Goal: Use online tool/utility: Utilize a website feature to perform a specific function

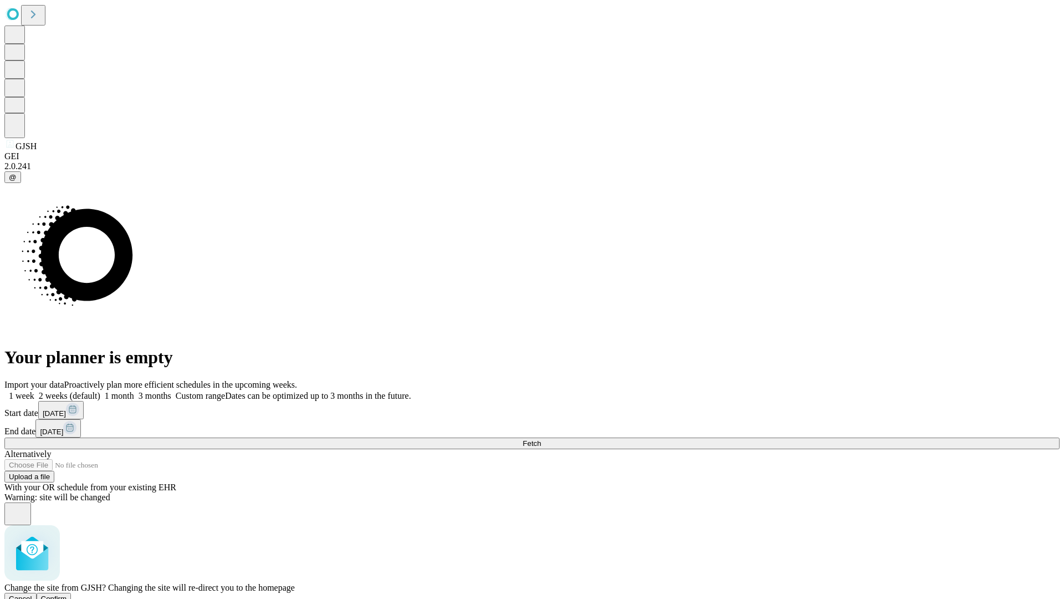
click at [67, 594] on span "Confirm" at bounding box center [54, 598] width 26 height 8
click at [134, 391] on label "1 month" at bounding box center [117, 395] width 34 height 9
click at [541, 439] on span "Fetch" at bounding box center [532, 443] width 18 height 8
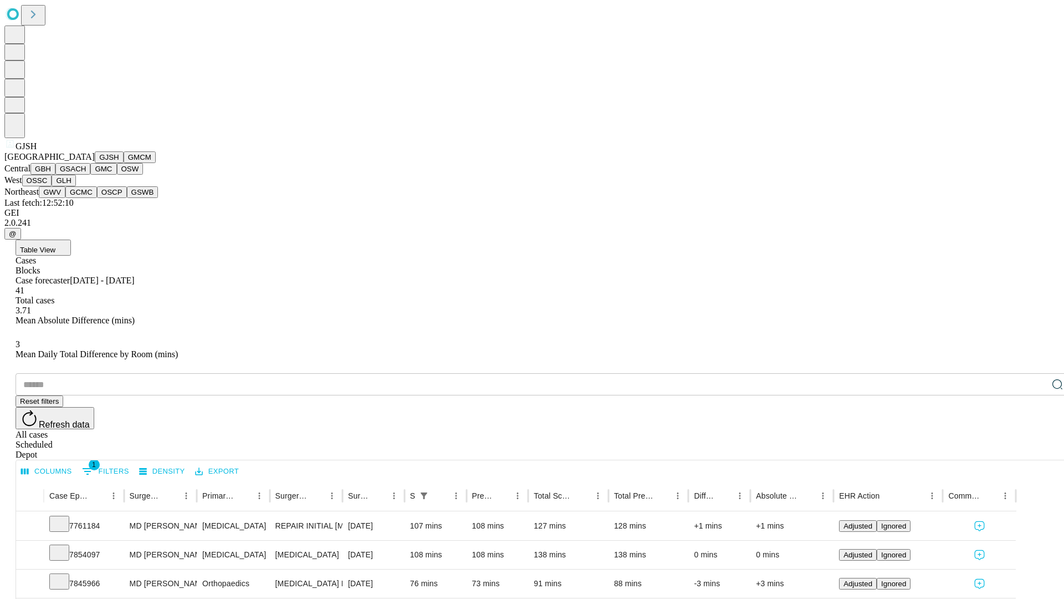
click at [124, 163] on button "GMCM" at bounding box center [140, 157] width 32 height 12
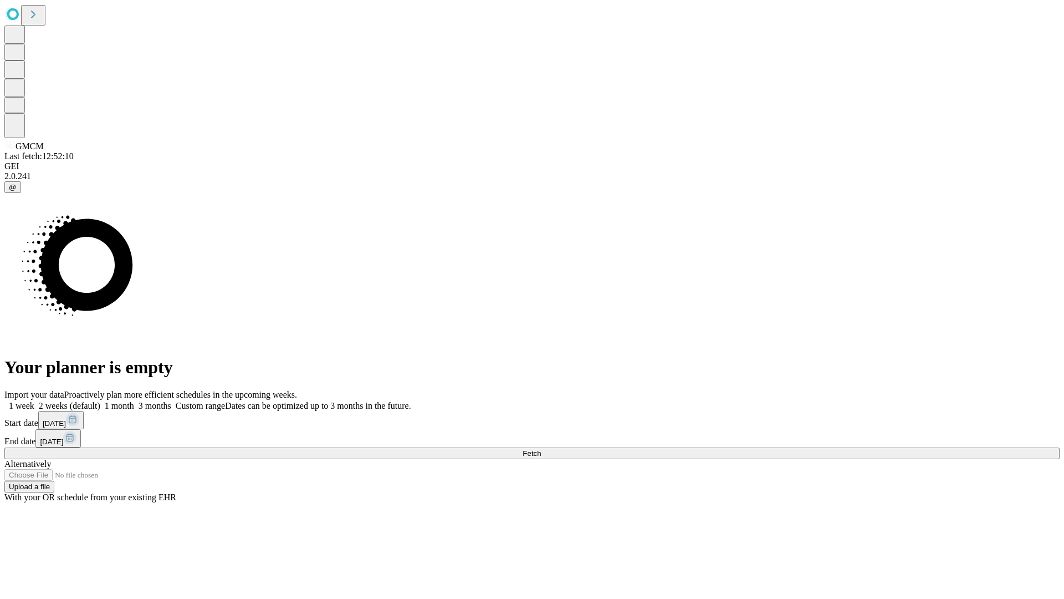
click at [541, 449] on span "Fetch" at bounding box center [532, 453] width 18 height 8
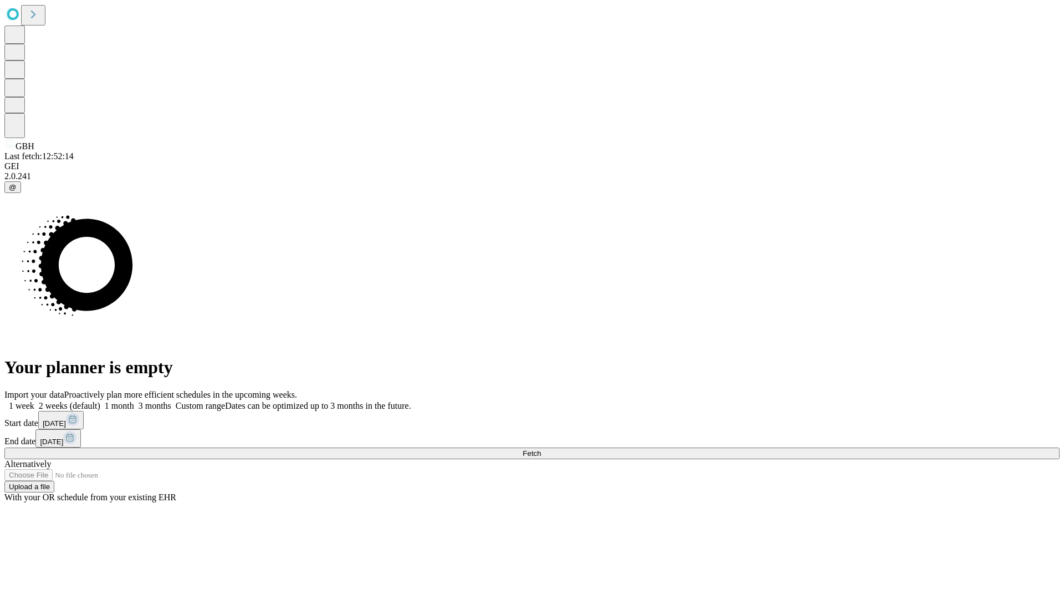
click at [134, 401] on label "1 month" at bounding box center [117, 405] width 34 height 9
click at [541, 449] on span "Fetch" at bounding box center [532, 453] width 18 height 8
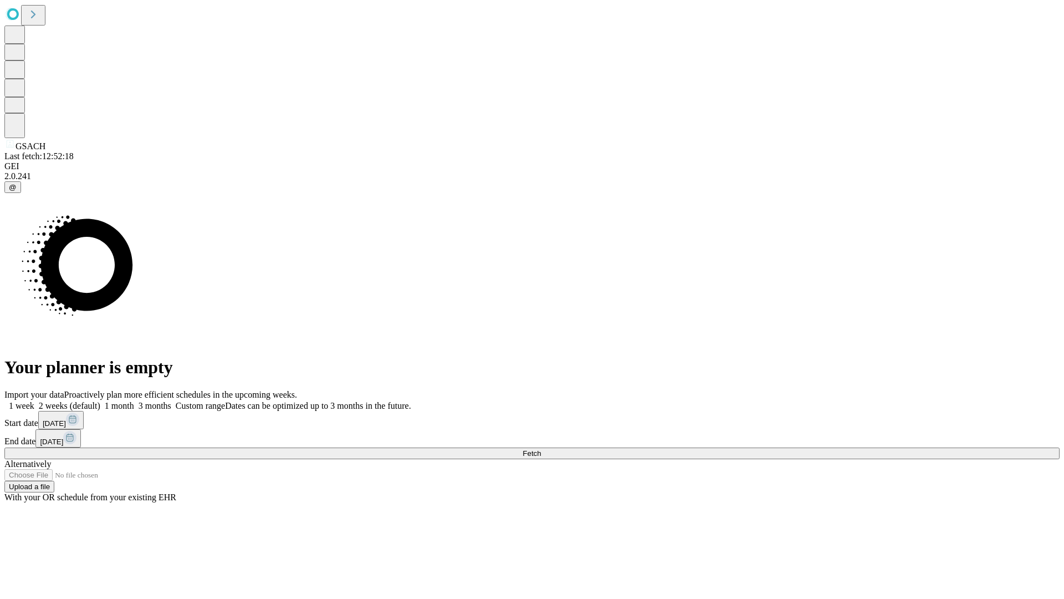
click at [134, 401] on label "1 month" at bounding box center [117, 405] width 34 height 9
click at [541, 449] on span "Fetch" at bounding box center [532, 453] width 18 height 8
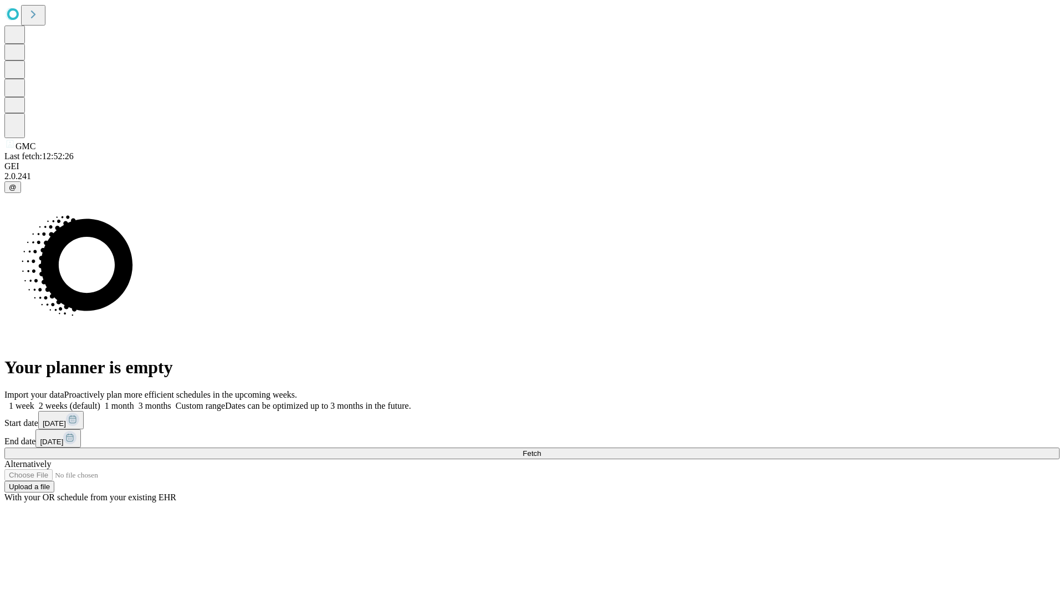
click at [134, 401] on label "1 month" at bounding box center [117, 405] width 34 height 9
click at [541, 449] on span "Fetch" at bounding box center [532, 453] width 18 height 8
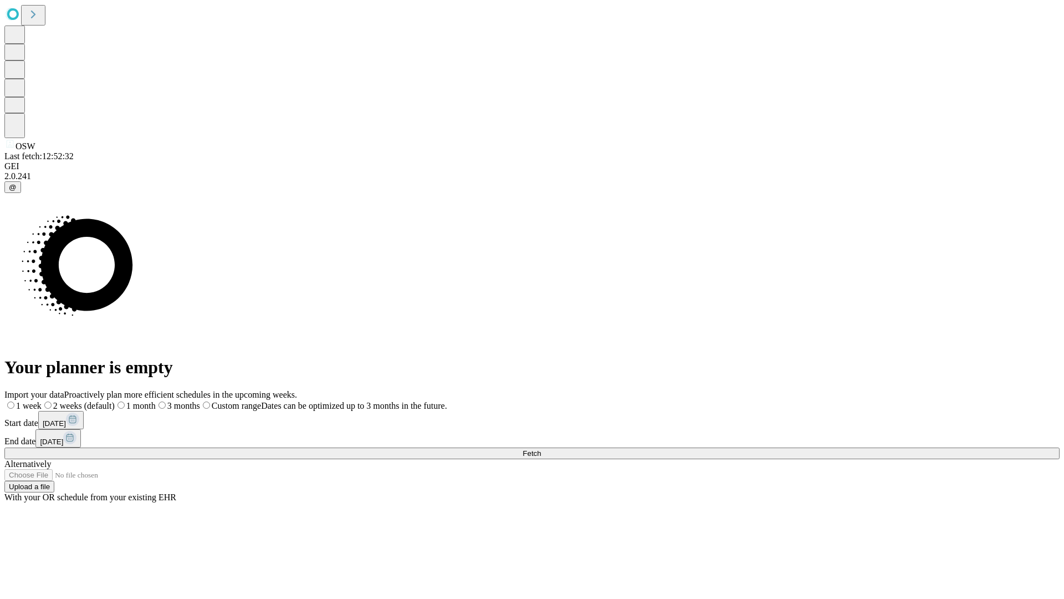
click at [156, 401] on label "1 month" at bounding box center [135, 405] width 41 height 9
click at [541, 449] on span "Fetch" at bounding box center [532, 453] width 18 height 8
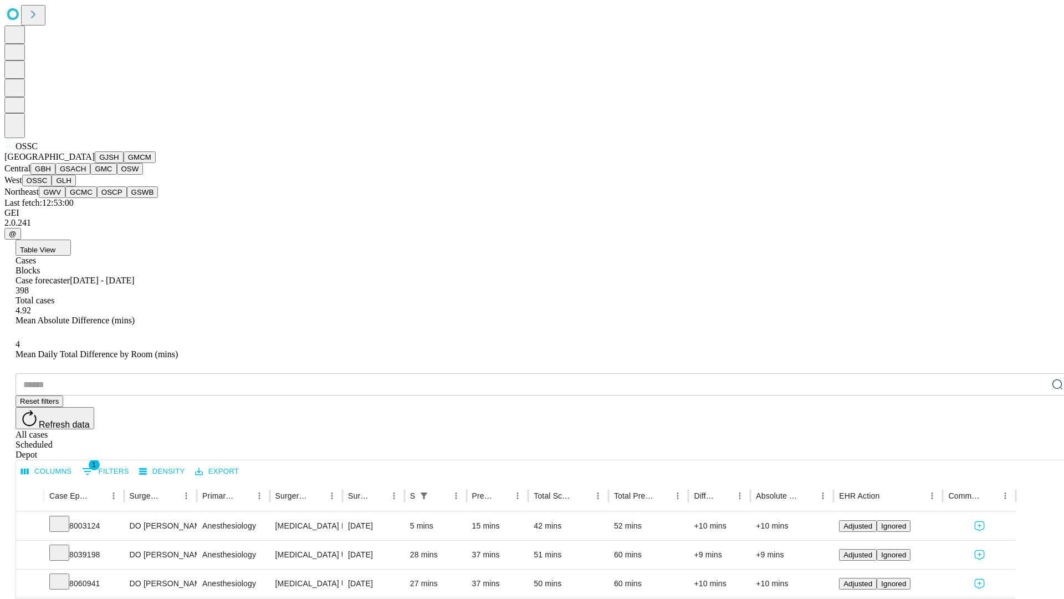
click at [75, 186] on button "GLH" at bounding box center [64, 181] width 24 height 12
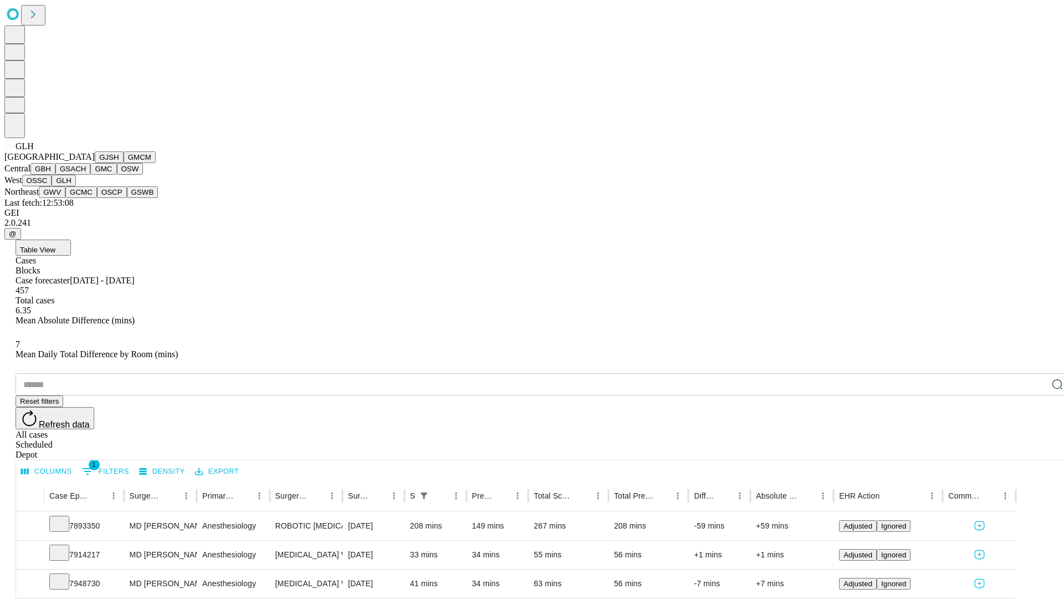
click at [65, 198] on button "GWV" at bounding box center [52, 192] width 27 height 12
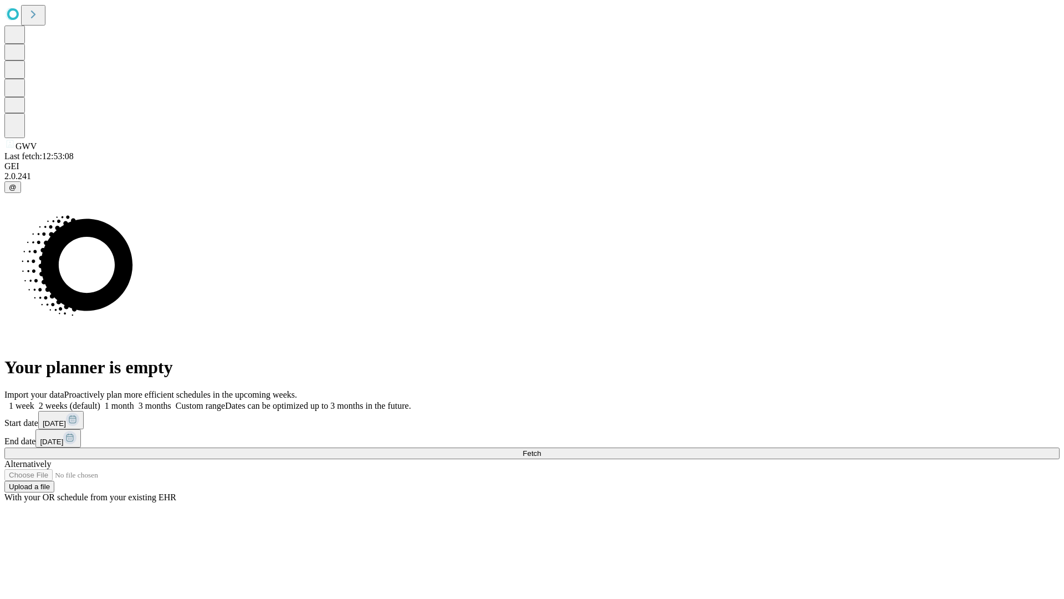
click at [134, 401] on label "1 month" at bounding box center [117, 405] width 34 height 9
click at [541, 449] on span "Fetch" at bounding box center [532, 453] width 18 height 8
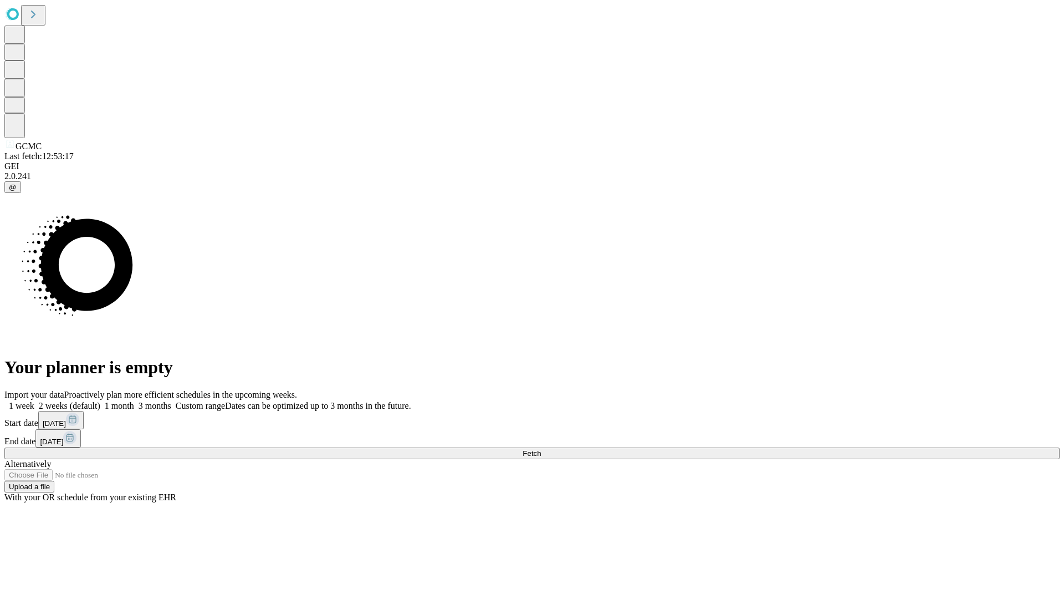
click at [134, 401] on label "1 month" at bounding box center [117, 405] width 34 height 9
click at [541, 449] on span "Fetch" at bounding box center [532, 453] width 18 height 8
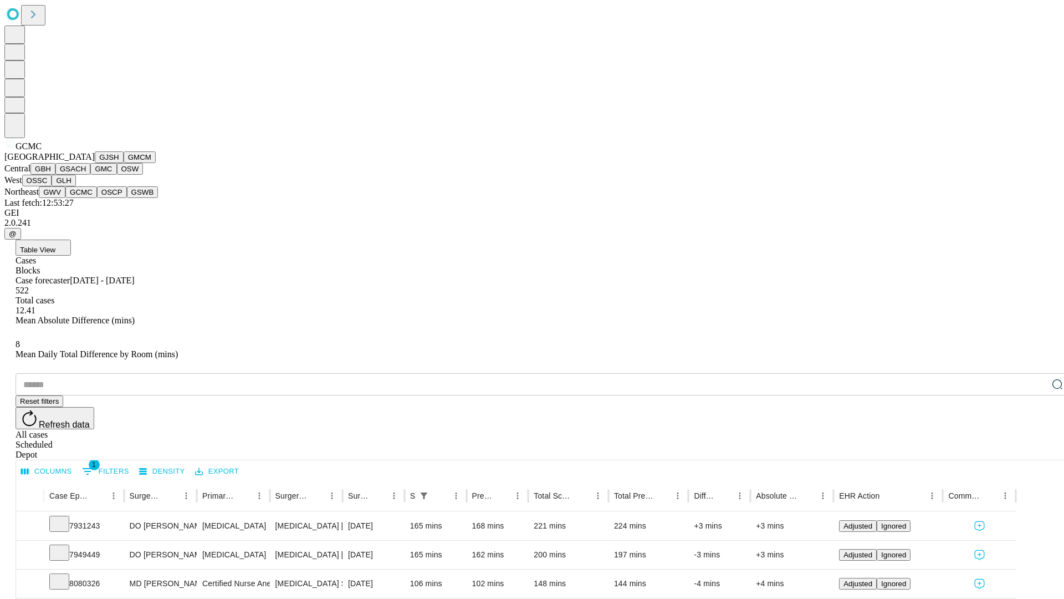
click at [97, 198] on button "OSCP" at bounding box center [112, 192] width 30 height 12
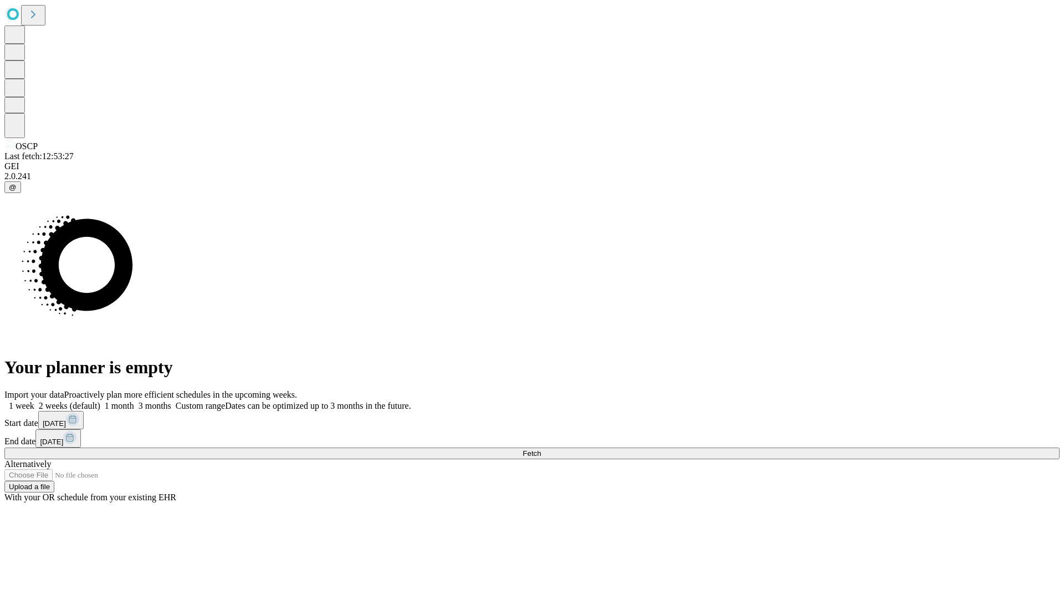
click at [134, 401] on label "1 month" at bounding box center [117, 405] width 34 height 9
click at [541, 449] on span "Fetch" at bounding box center [532, 453] width 18 height 8
